Goal: Transaction & Acquisition: Purchase product/service

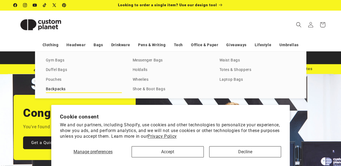
click at [63, 89] on link "Backpacks" at bounding box center [84, 89] width 76 height 7
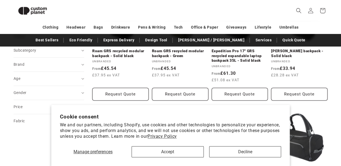
scroll to position [123, 0]
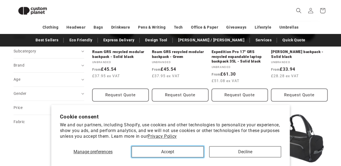
click at [184, 151] on button "Accept" at bounding box center [168, 151] width 72 height 11
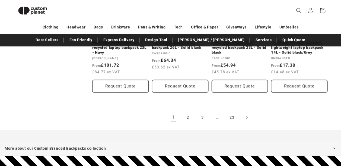
scroll to position [635, 0]
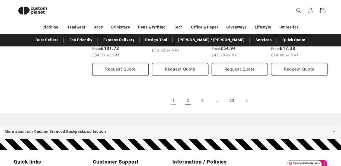
click at [191, 99] on link "2" at bounding box center [188, 101] width 12 height 12
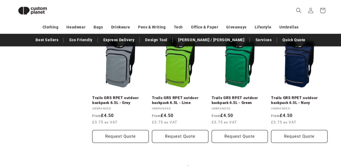
scroll to position [568, 0]
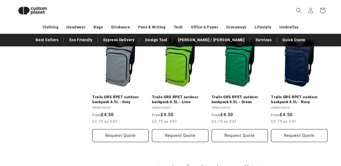
click at [218, 161] on link "4" at bounding box center [218, 167] width 12 height 12
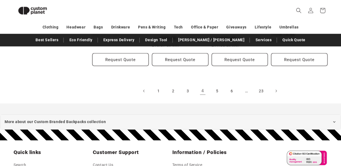
scroll to position [588, 0]
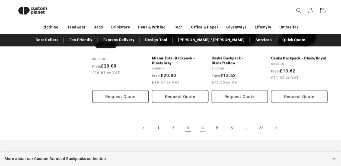
click at [192, 125] on link "3" at bounding box center [188, 128] width 12 height 12
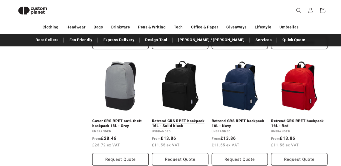
scroll to position [537, 0]
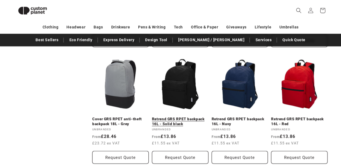
click at [174, 117] on link "Retrend GRS RPET backpack 16L - Solid black" at bounding box center [180, 122] width 56 height 10
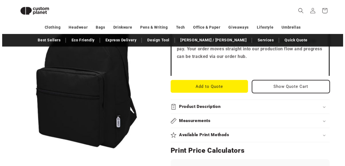
scroll to position [188, 0]
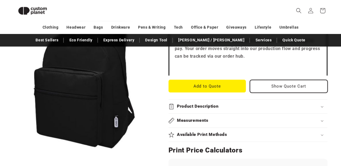
click at [277, 83] on button "Show Quote Cart" at bounding box center [289, 86] width 78 height 13
